Goal: Transaction & Acquisition: Purchase product/service

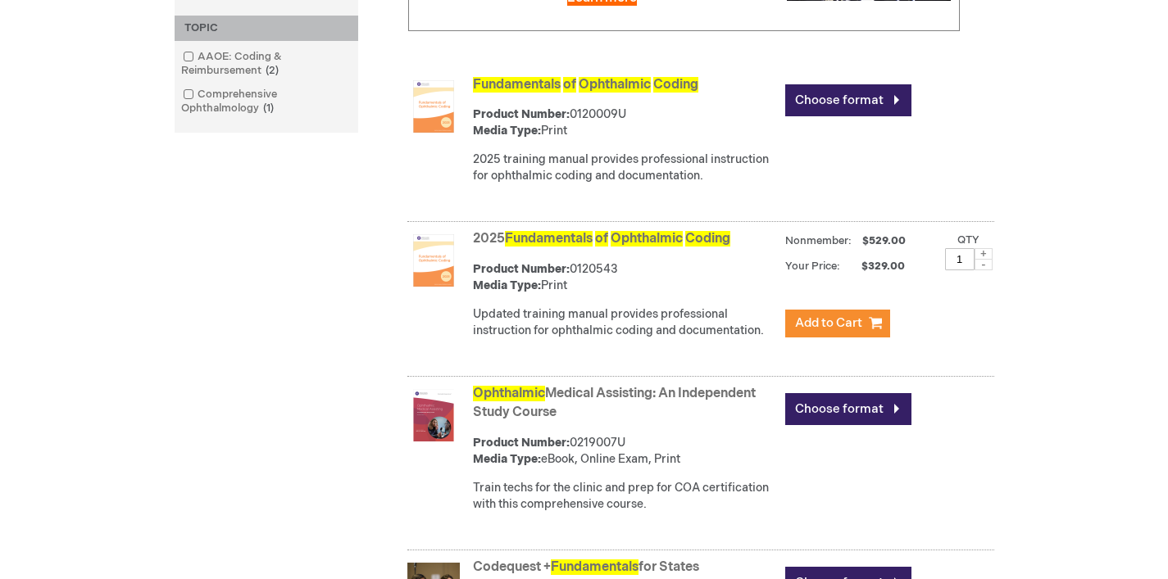
scroll to position [553, 0]
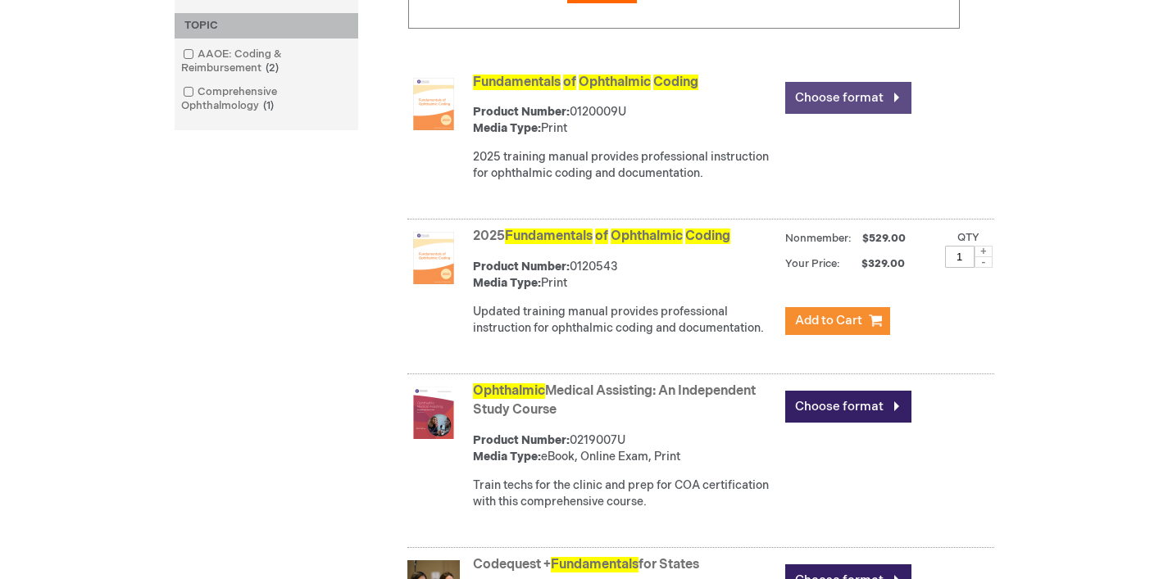
click at [882, 113] on link "Choose format" at bounding box center [848, 98] width 126 height 32
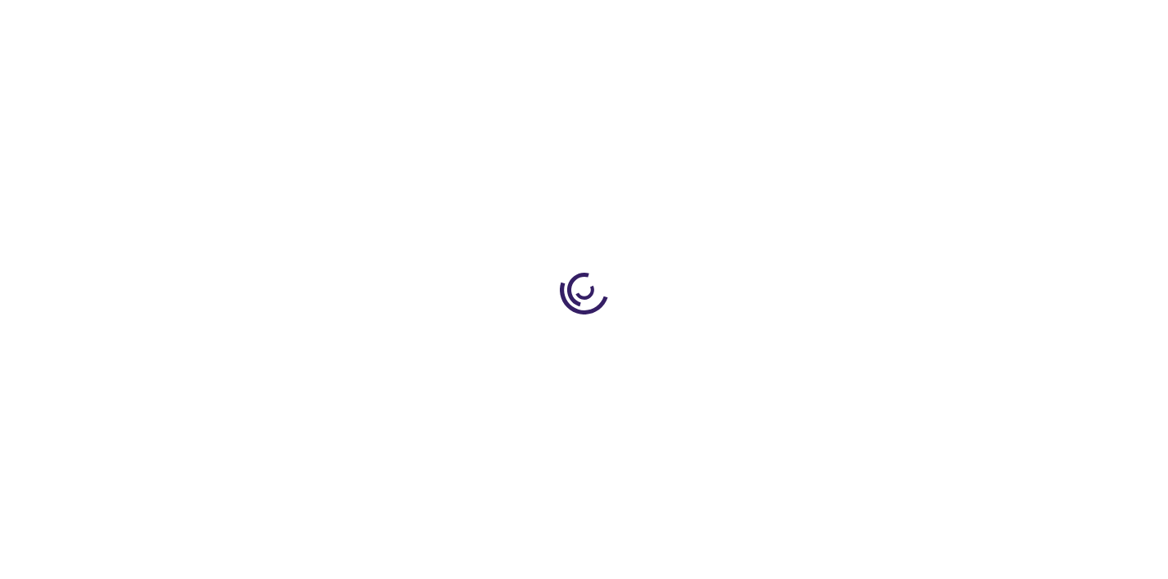
type input "0"
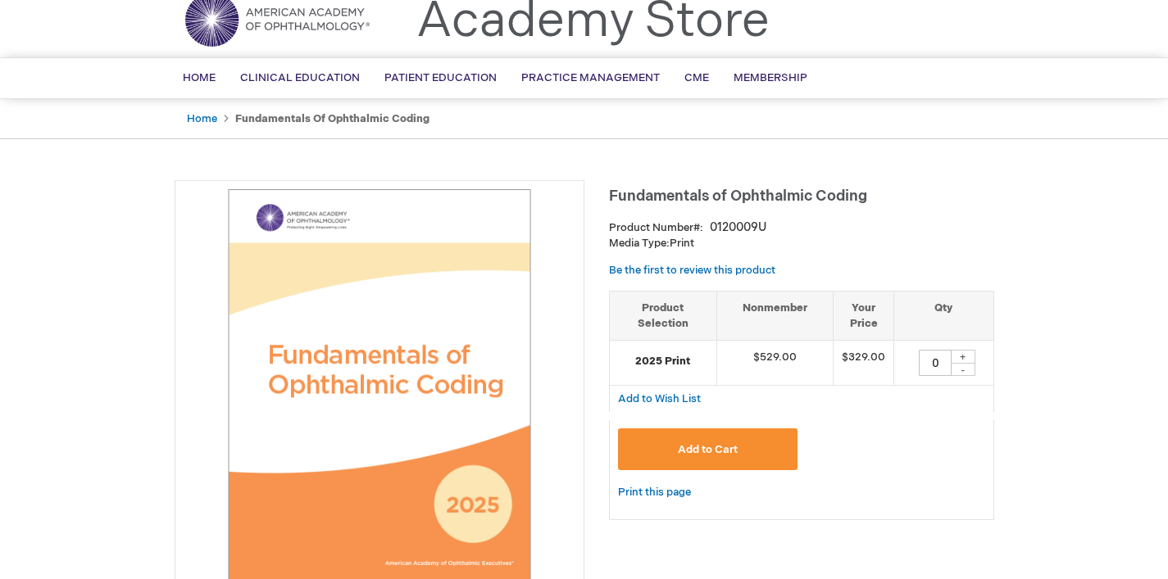
scroll to position [4, 0]
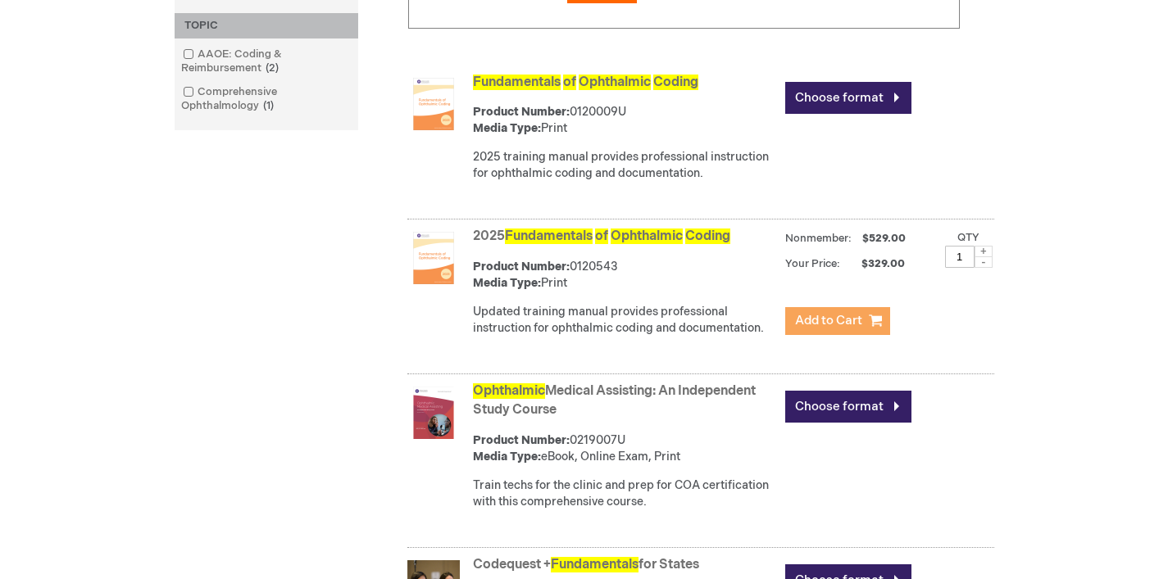
click at [850, 329] on span "Add to Cart" at bounding box center [828, 321] width 67 height 16
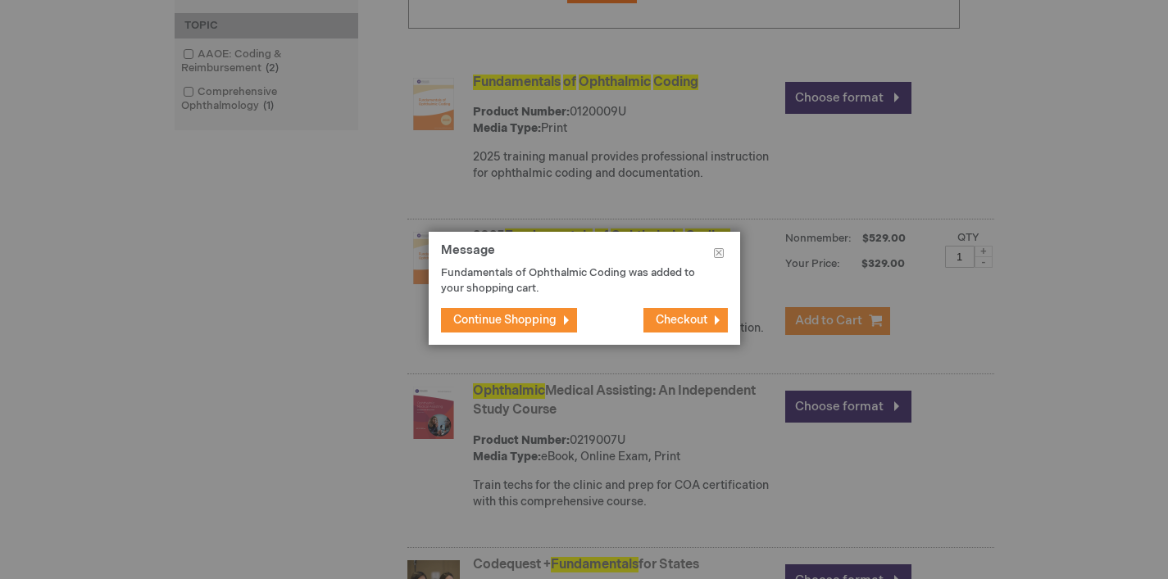
click at [678, 320] on span "Checkout" at bounding box center [682, 320] width 52 height 14
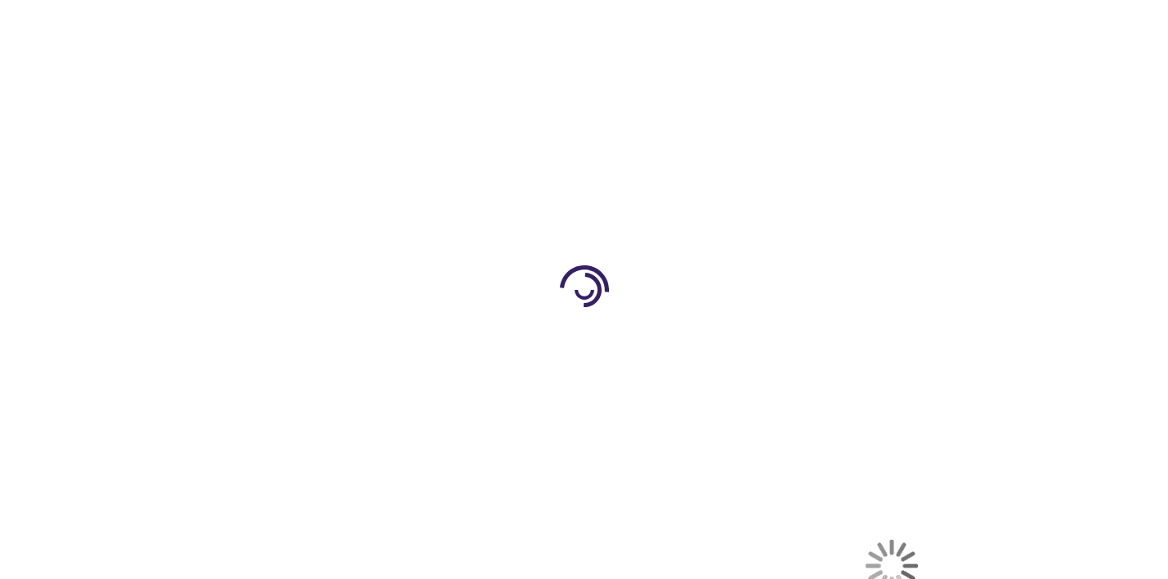
select select "US"
select select "43"
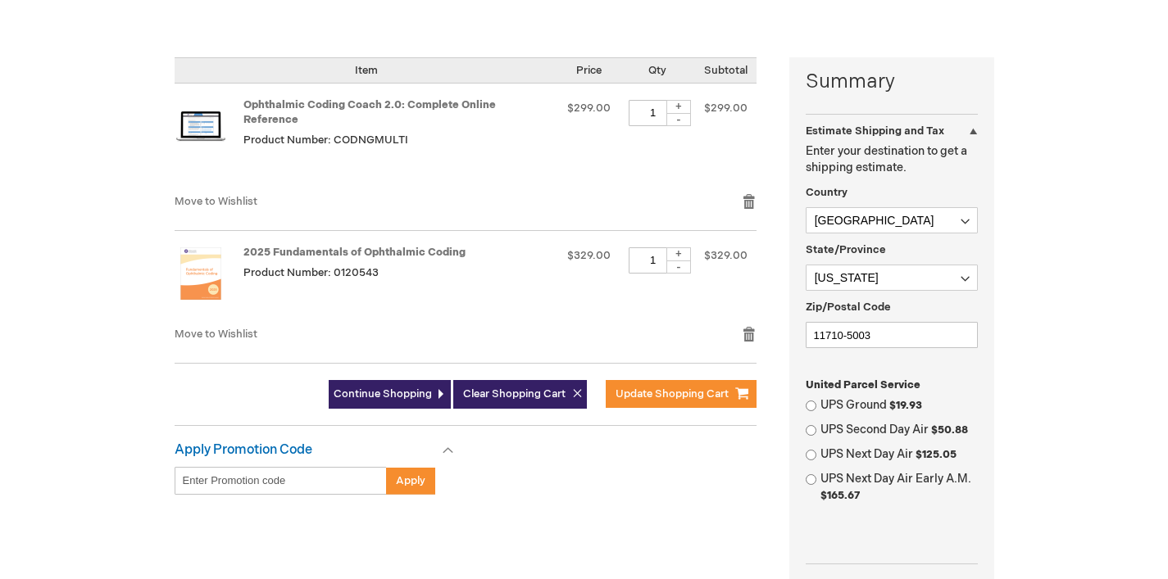
scroll to position [373, 0]
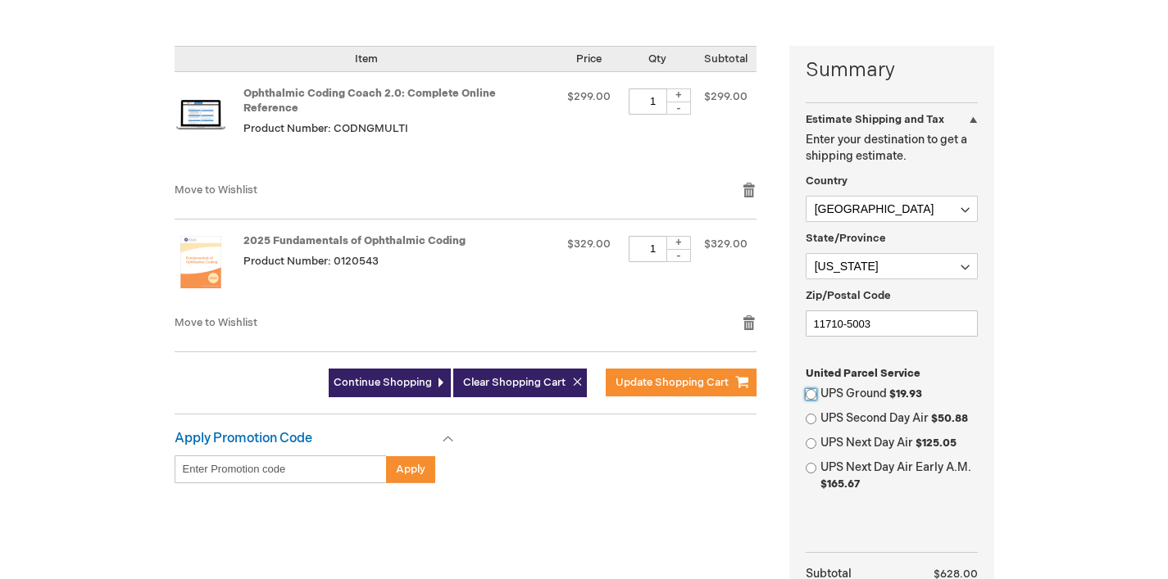
click at [812, 393] on input "UPS Ground $19.93" at bounding box center [811, 394] width 11 height 11
radio input "true"
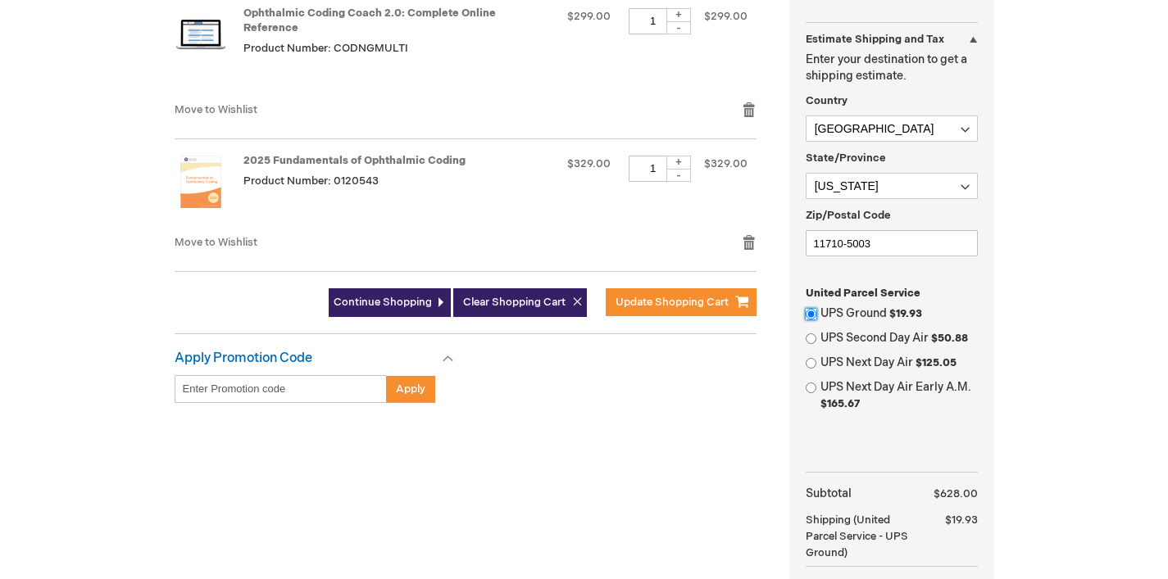
scroll to position [408, 0]
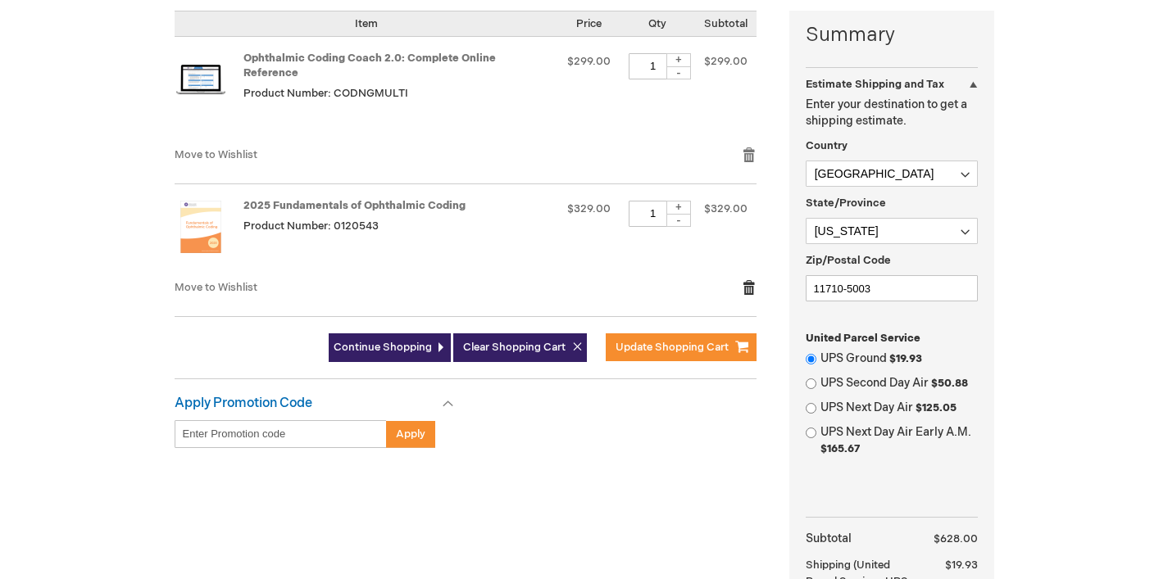
click at [747, 279] on link "Remove item" at bounding box center [749, 287] width 15 height 16
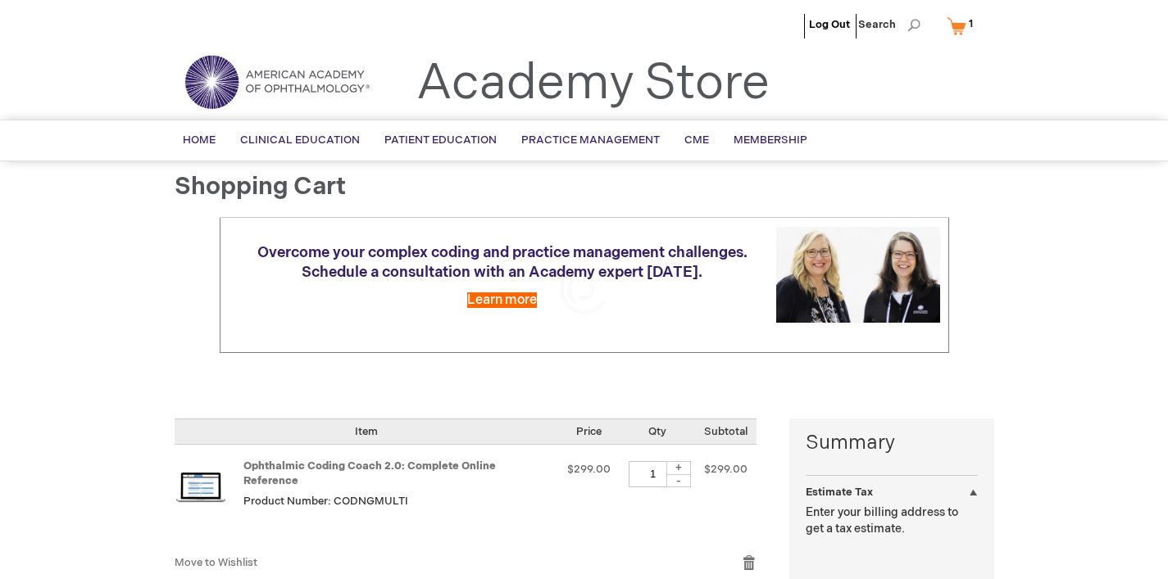
select select "US"
select select "43"
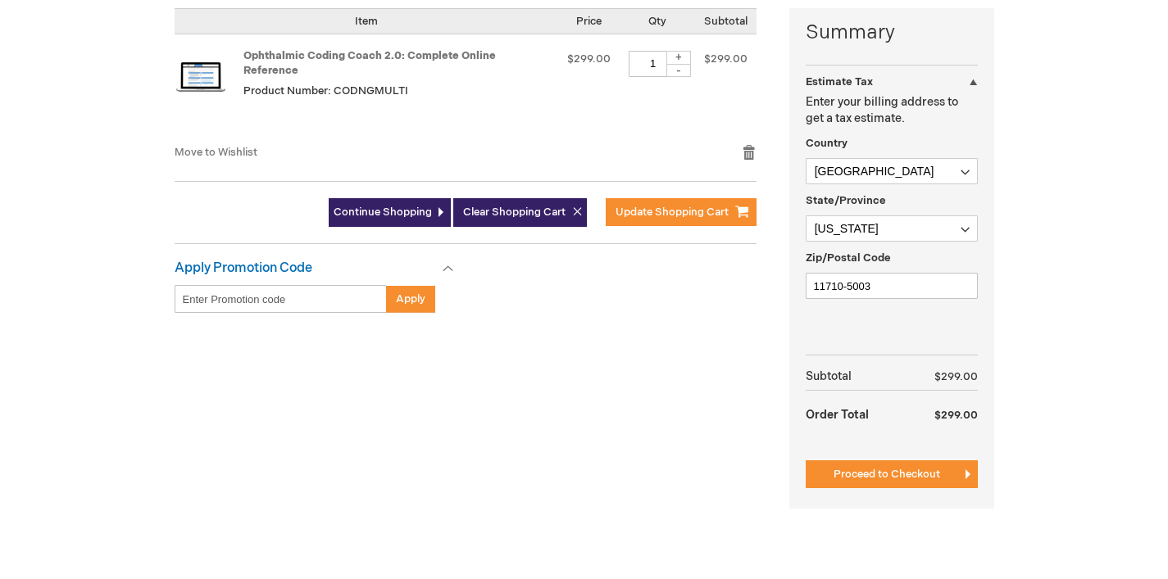
scroll to position [416, 0]
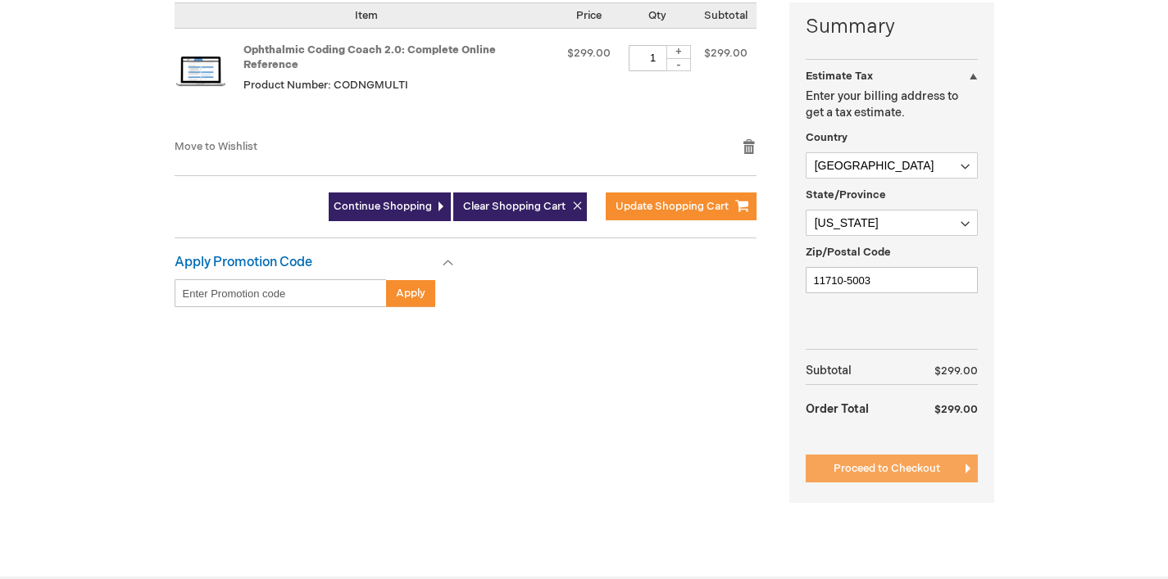
click at [915, 472] on span "Proceed to Checkout" at bounding box center [887, 468] width 107 height 13
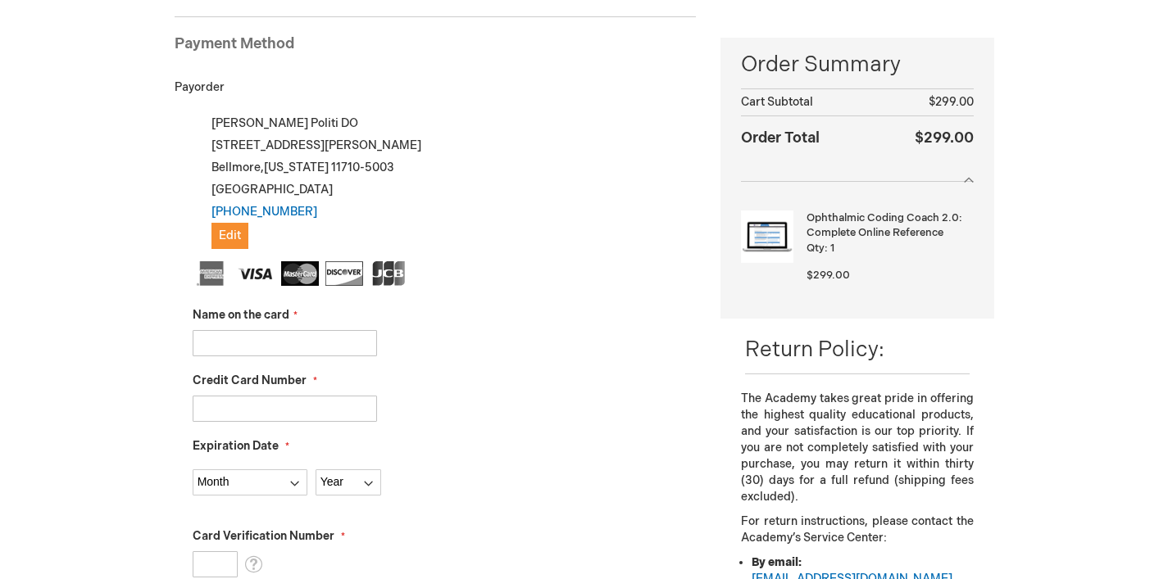
click at [224, 340] on input "Name on the card" at bounding box center [285, 343] width 184 height 26
type input "[PERSON_NAME]"
click at [216, 405] on input "Credit Card Number" at bounding box center [285, 409] width 184 height 26
type input "[CREDIT_CARD_NUMBER]"
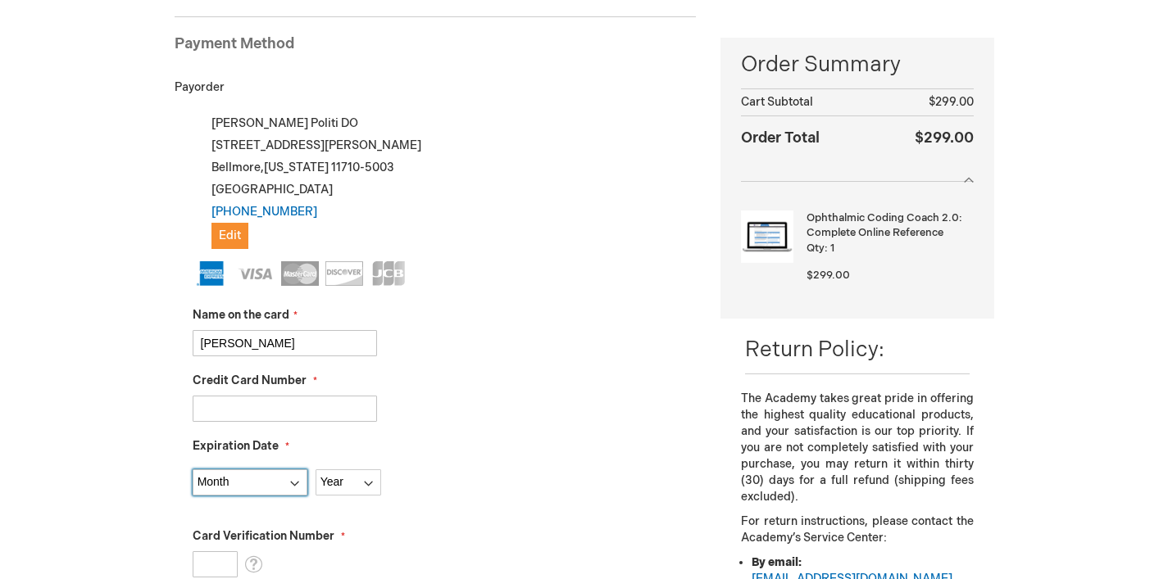
click at [296, 485] on select "Month [DATE] - [DATE] - [DATE] - [DATE] - [DATE] - [DATE] - [DATE] - [DATE] - […" at bounding box center [250, 483] width 115 height 26
select select "8"
click at [193, 470] on select "Month [DATE] - [DATE] - [DATE] - [DATE] - [DATE] - [DATE] - [DATE] - [DATE] - […" at bounding box center [250, 483] width 115 height 26
click at [372, 479] on select "Year [DATE] 2026 2027 2028 2029 2030 2031 2032 2033 2034 2035" at bounding box center [349, 483] width 66 height 26
select select "2027"
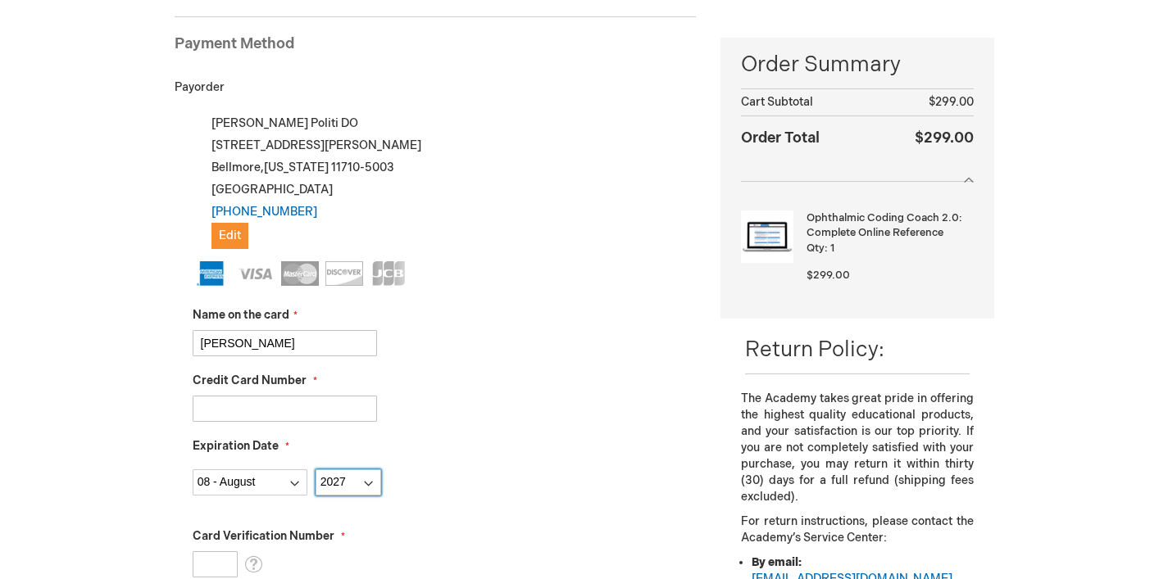
click at [316, 470] on select "Year [DATE] 2026 2027 2028 2029 2030 2031 2032 2033 2034 2035" at bounding box center [349, 483] width 66 height 26
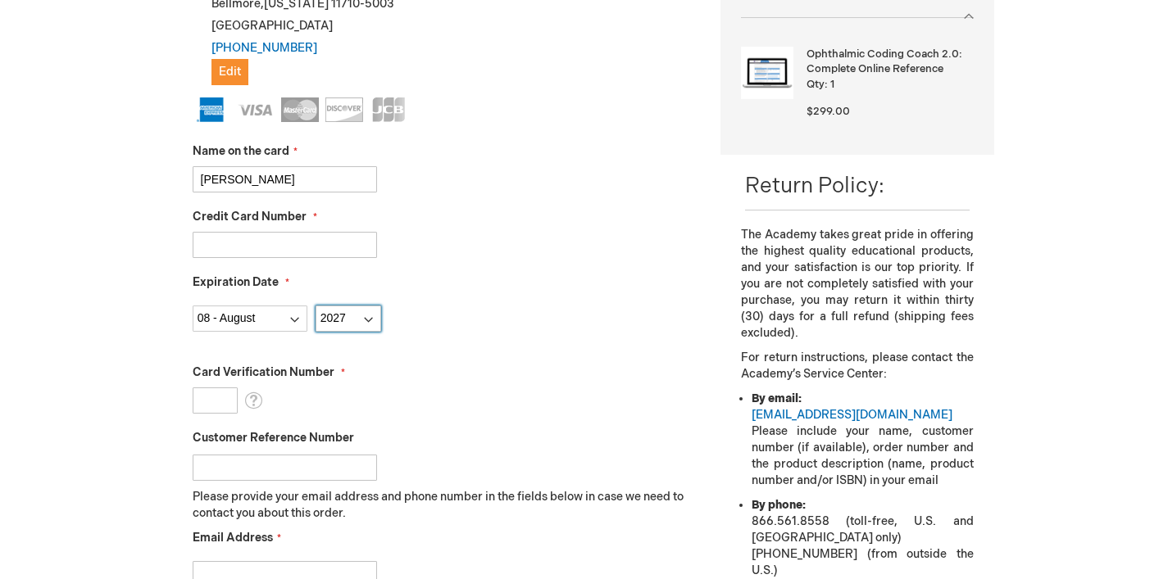
scroll to position [393, 0]
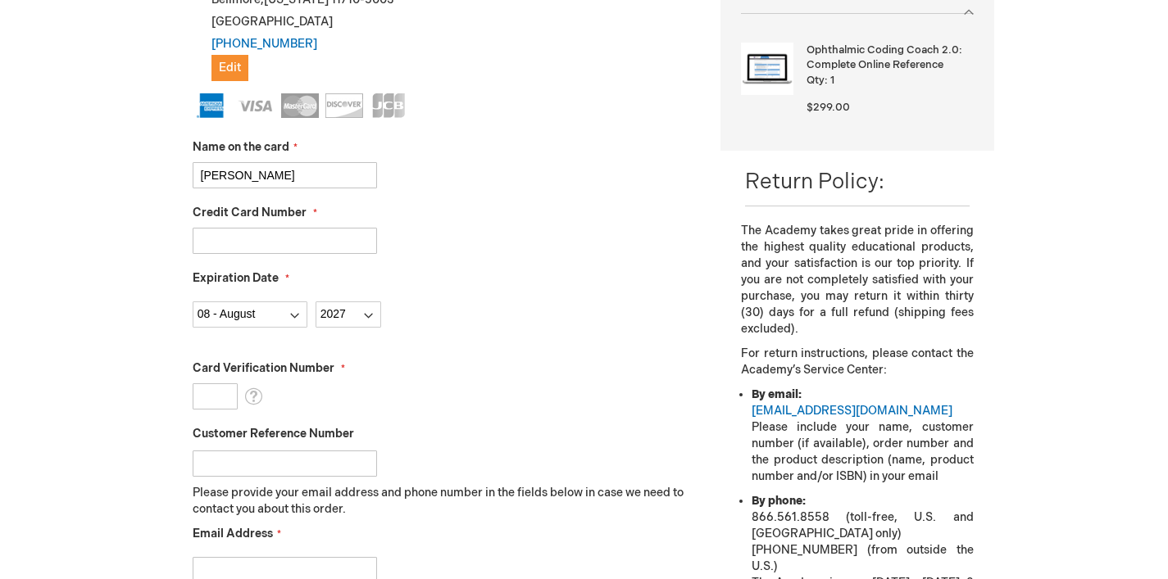
click at [202, 400] on input "Card Verification Number" at bounding box center [215, 397] width 45 height 26
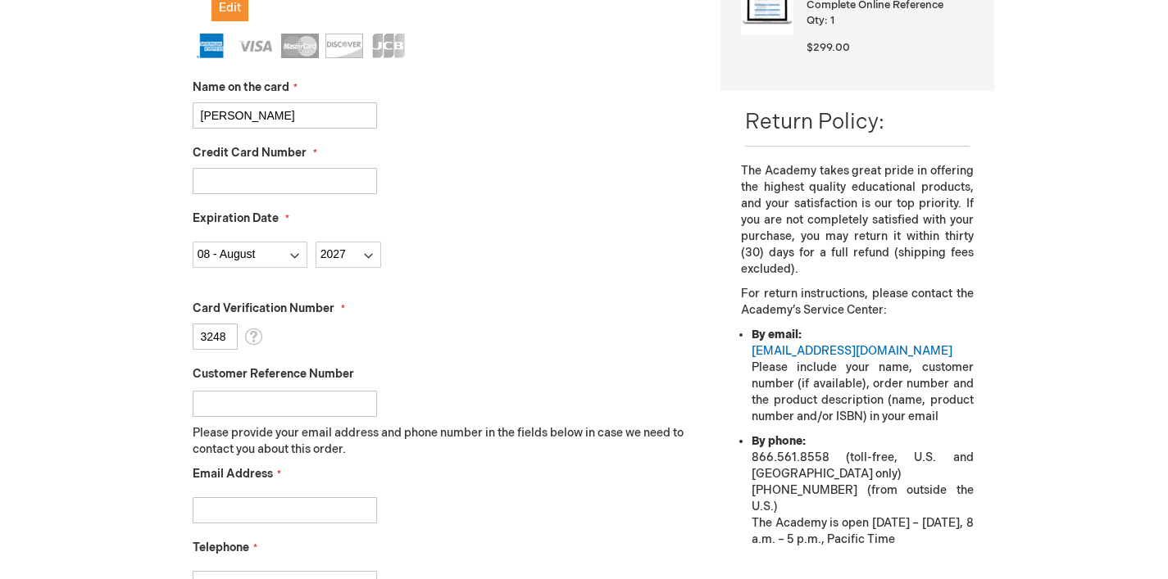
scroll to position [470, 0]
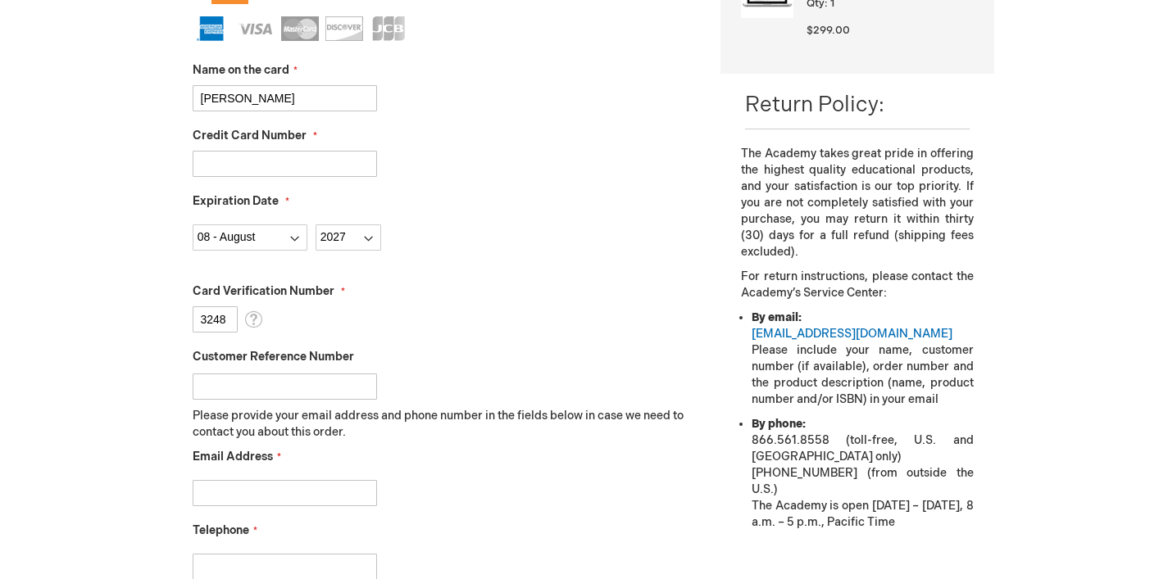
type input "3248"
click at [225, 495] on input "Email Address" at bounding box center [285, 493] width 184 height 26
type input "l"
type input "m"
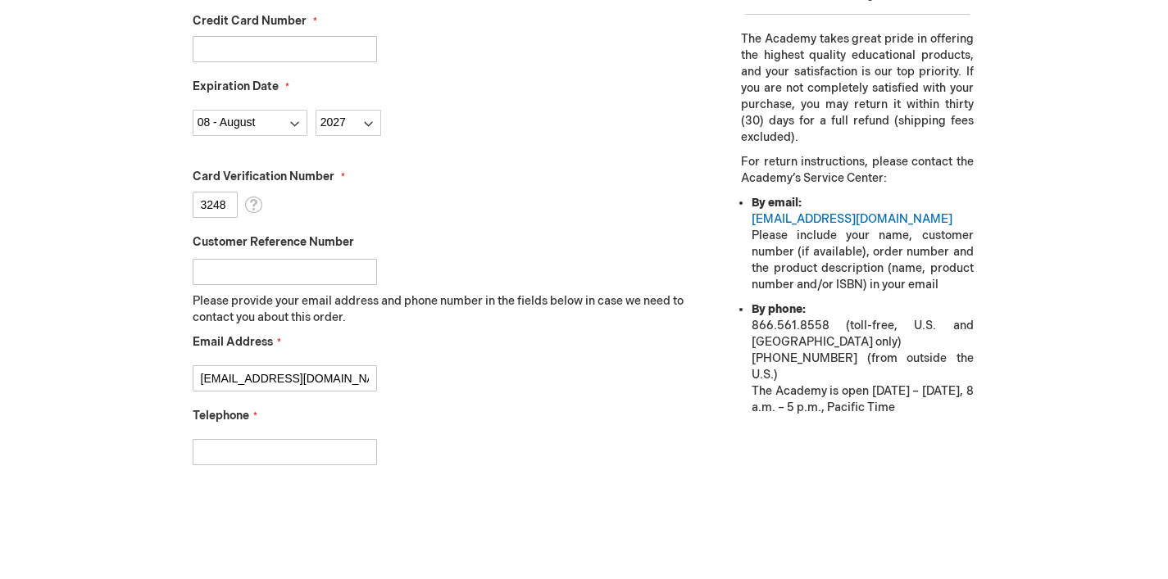
scroll to position [599, 0]
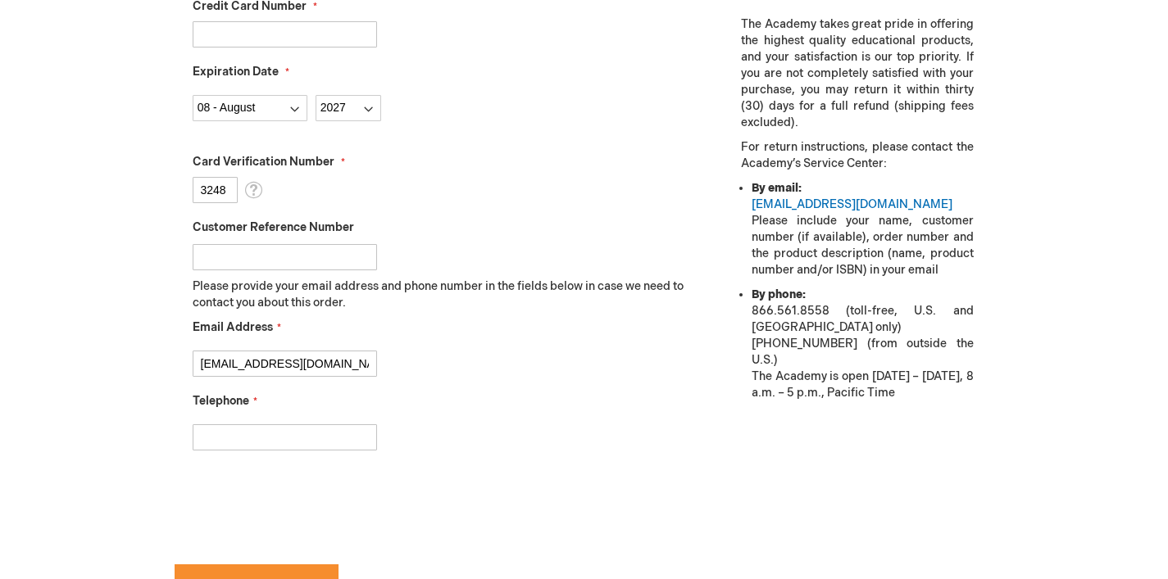
type input "[EMAIL_ADDRESS][DOMAIN_NAME]"
click at [221, 437] on input "Telephone" at bounding box center [285, 438] width 184 height 26
type input "5162416626"
checkbox input "true"
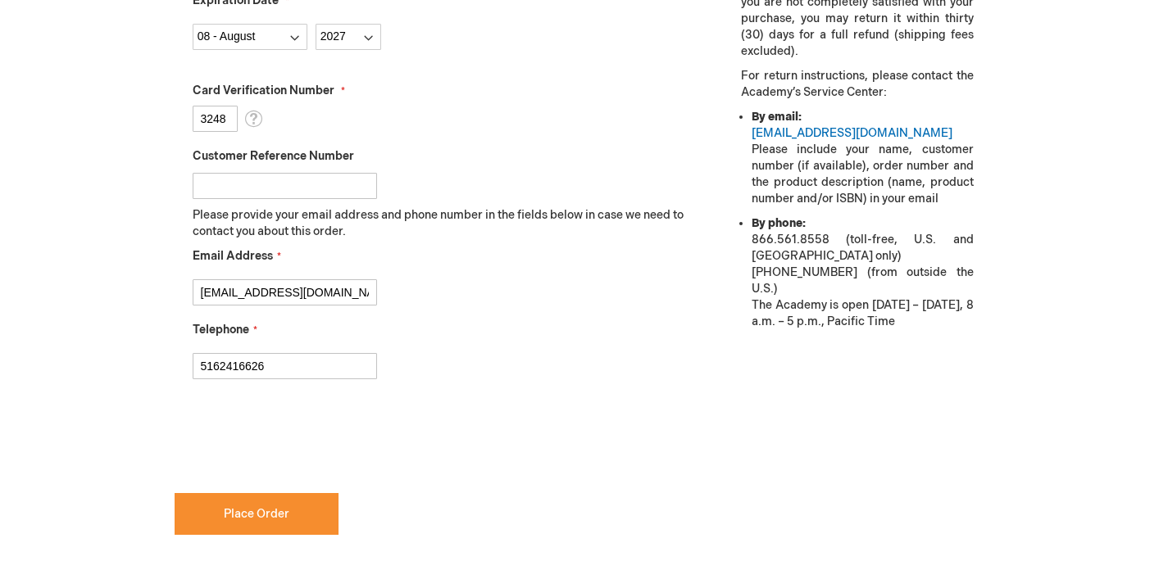
scroll to position [675, 0]
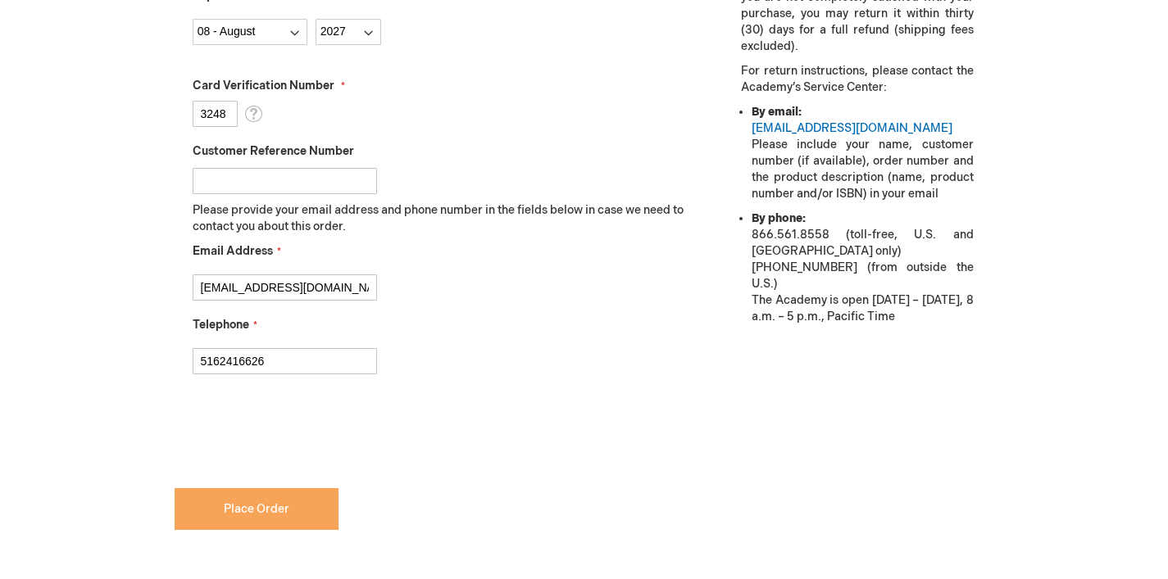
click at [259, 513] on span "Place Order" at bounding box center [257, 509] width 66 height 14
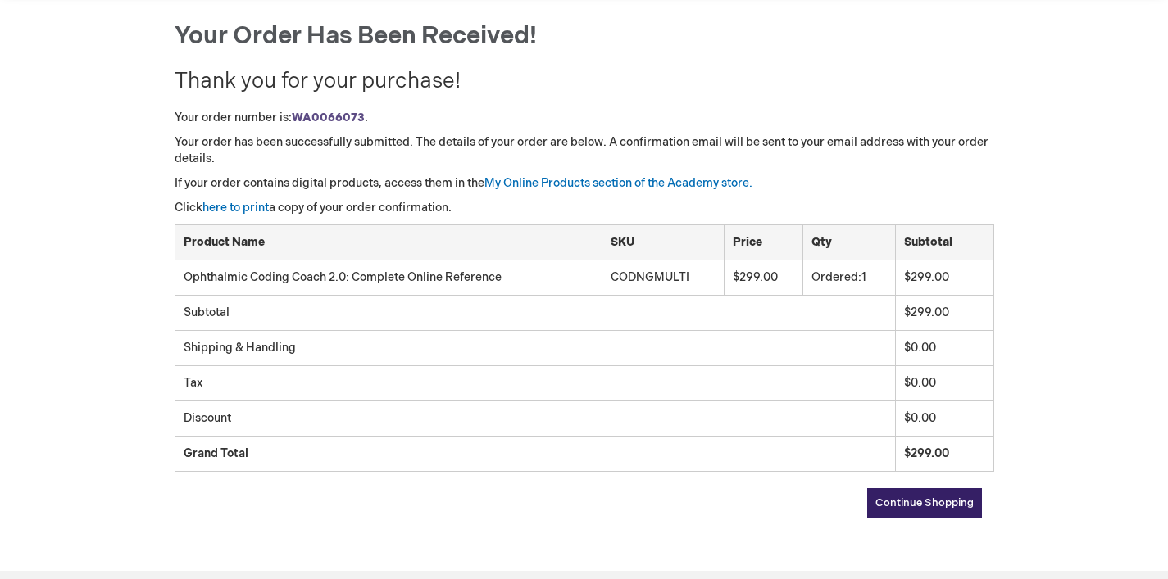
scroll to position [184, 0]
